Goal: Transaction & Acquisition: Obtain resource

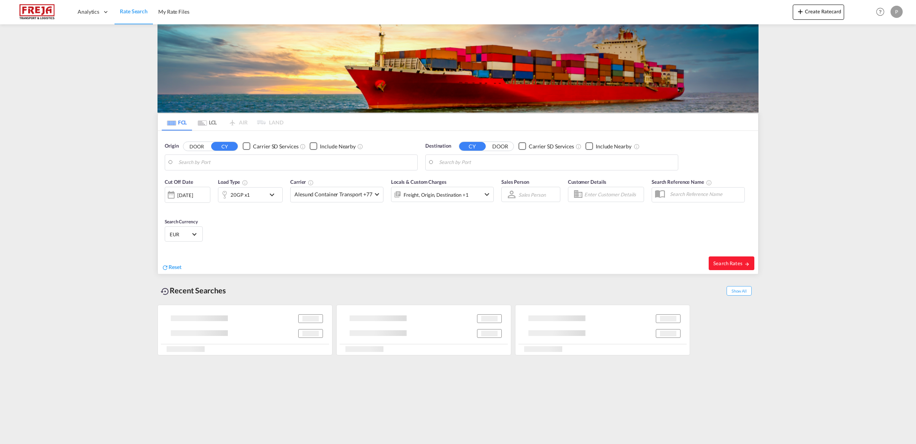
type input "[GEOGRAPHIC_DATA] (ex [GEOGRAPHIC_DATA]), INBOM"
type input "[GEOGRAPHIC_DATA], [GEOGRAPHIC_DATA]"
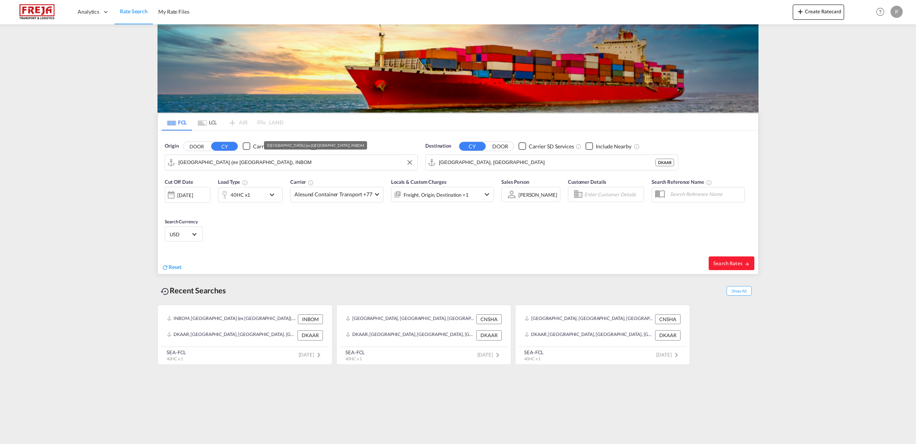
click at [230, 163] on input "[GEOGRAPHIC_DATA] (ex [GEOGRAPHIC_DATA]), INBOM" at bounding box center [295, 162] width 235 height 11
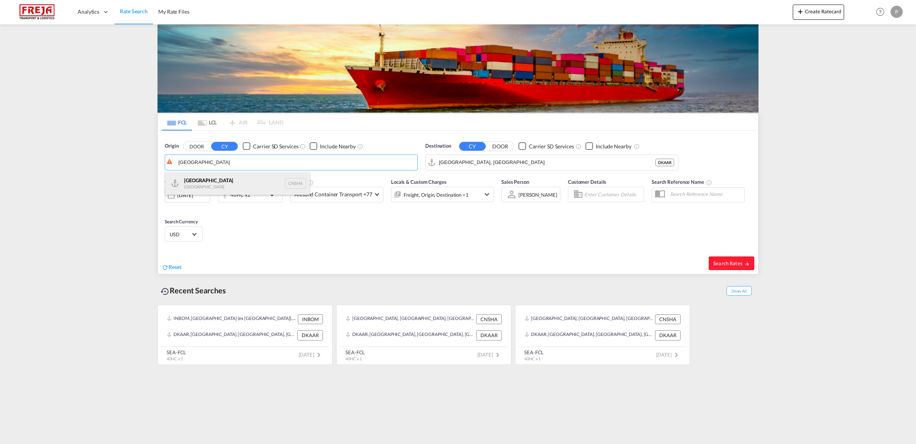
click at [225, 181] on div "Shanghai [GEOGRAPHIC_DATA] CNSHA" at bounding box center [237, 183] width 145 height 23
type input "[GEOGRAPHIC_DATA], [GEOGRAPHIC_DATA]"
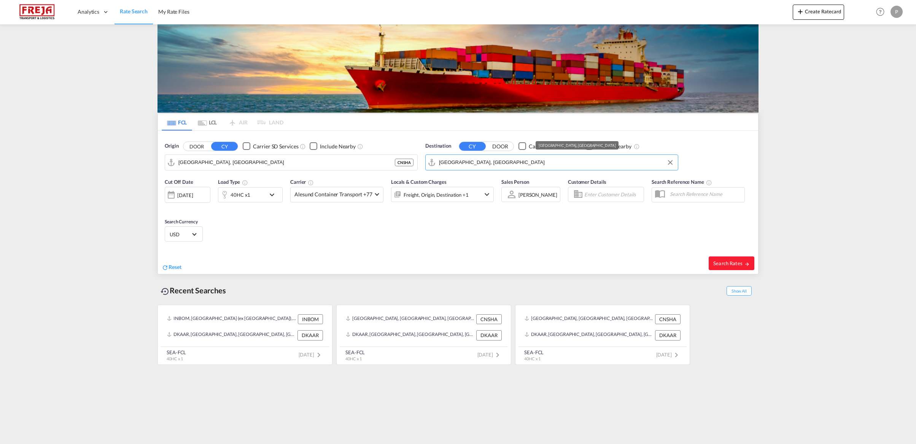
click at [501, 159] on input "[GEOGRAPHIC_DATA], [GEOGRAPHIC_DATA]" at bounding box center [556, 162] width 235 height 11
click at [728, 264] on span "Search Rates" at bounding box center [732, 263] width 37 height 6
type input "CNSHA to DKAAR / [DATE]"
